Goal: Use online tool/utility: Use online tool/utility

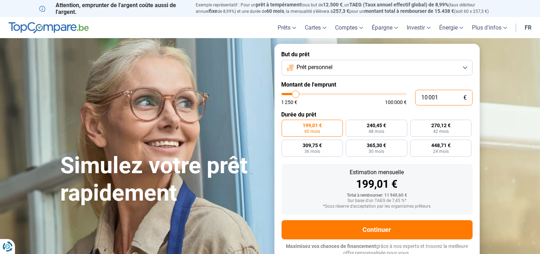
drag, startPoint x: 440, startPoint y: 97, endPoint x: 409, endPoint y: 93, distance: 31.3
click at [415, 93] on input "10 001" at bounding box center [443, 98] width 57 height 16
type input "2"
type input "1250"
type input "20"
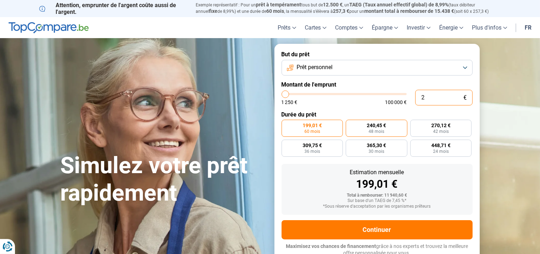
type input "1250"
type input "200"
type input "1250"
type input "2 000"
type input "2000"
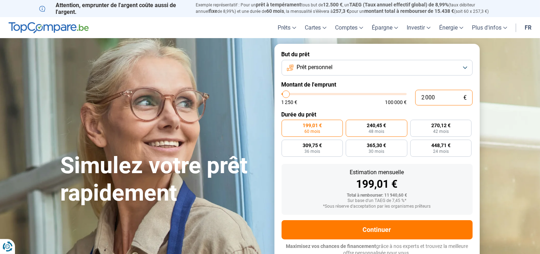
type input "2 000"
radio input "true"
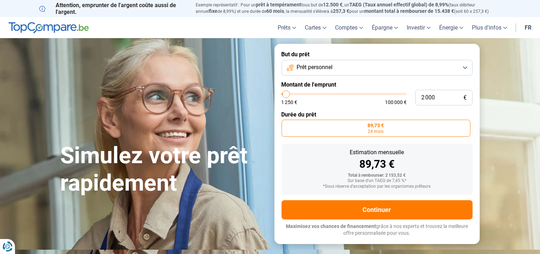
click at [323, 106] on form "But du prêt Prêt personnel Montant de l'emprunt 2 000 € 1 250 € 100 000 € Durée…" at bounding box center [376, 144] width 205 height 200
type input "1 500"
type input "1500"
type input "2 750"
type input "2750"
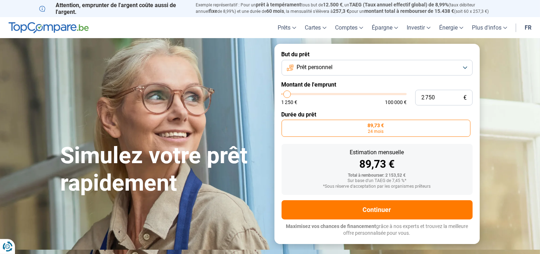
type input "6 500"
type input "6500"
type input "11 500"
type input "11500"
type input "14 500"
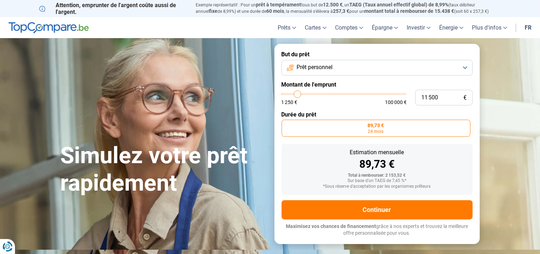
type input "14500"
type input "17 000"
type input "17000"
type input "18 750"
type input "18750"
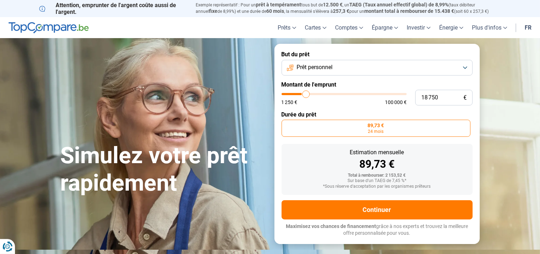
type input "20 250"
type input "20250"
type input "21 750"
type input "21750"
type input "23 000"
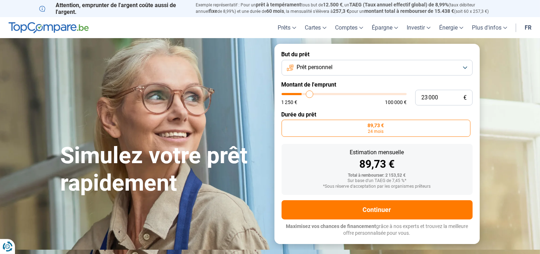
type input "23000"
type input "24 250"
type input "24250"
type input "24 500"
type input "24500"
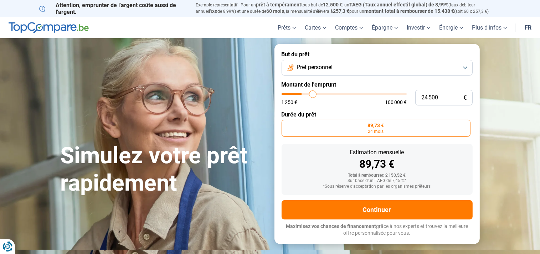
type input "24 750"
type input "24750"
type input "23 500"
type input "23500"
type input "21 250"
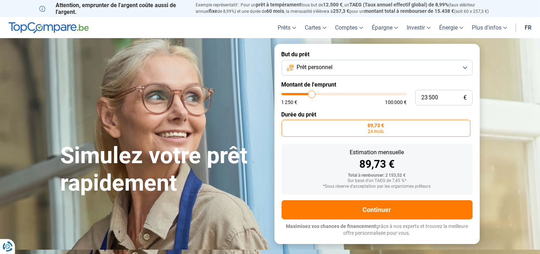
type input "21250"
type input "18 000"
type input "18000"
type input "15 500"
type input "15500"
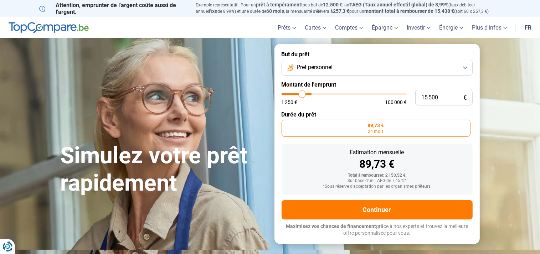
type input "13 500"
type input "13500"
type input "11 500"
type input "11500"
type input "9 750"
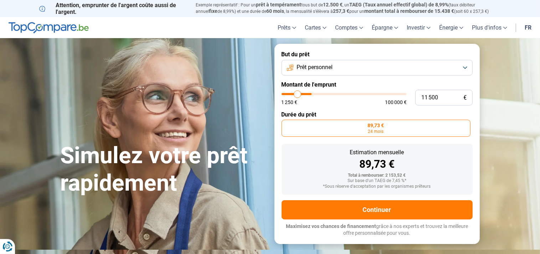
type input "9750"
type input "8 250"
type input "8250"
type input "6 750"
type input "6750"
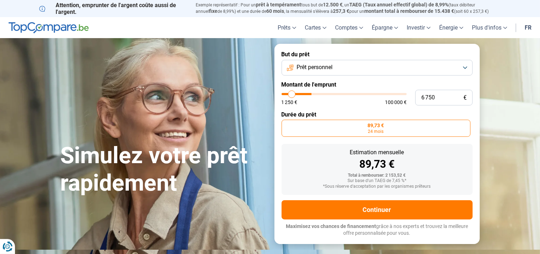
type input "4 750"
type input "4750"
type input "2 500"
type input "2500"
type input "1 250"
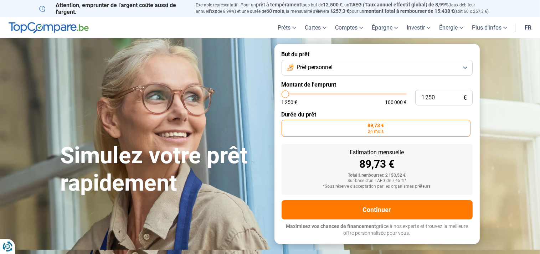
drag, startPoint x: 286, startPoint y: 92, endPoint x: 276, endPoint y: 90, distance: 10.5
type input "1250"
click at [282, 93] on input "range" at bounding box center [344, 94] width 125 height 2
